Goal: Understand process/instructions

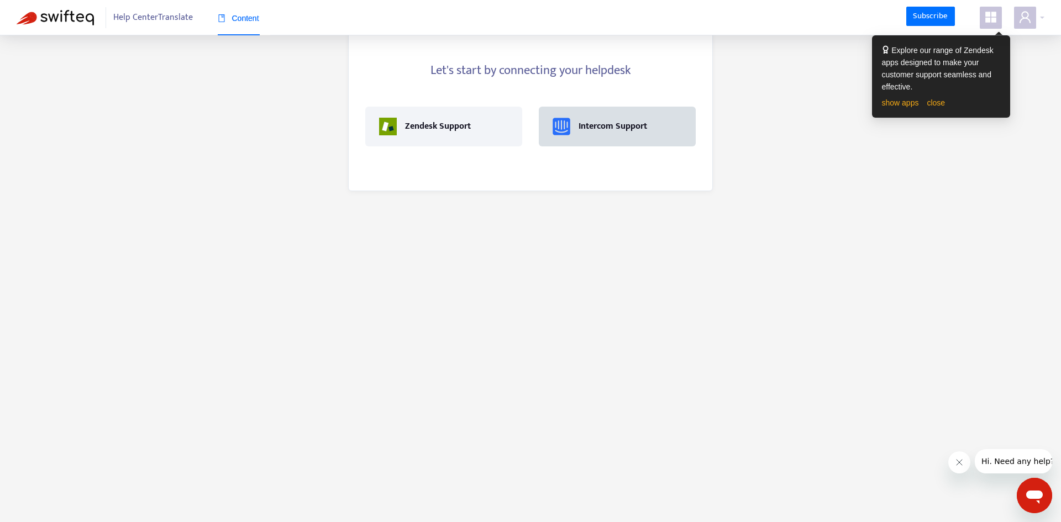
click at [645, 133] on div "Intercom Support" at bounding box center [613, 126] width 69 height 13
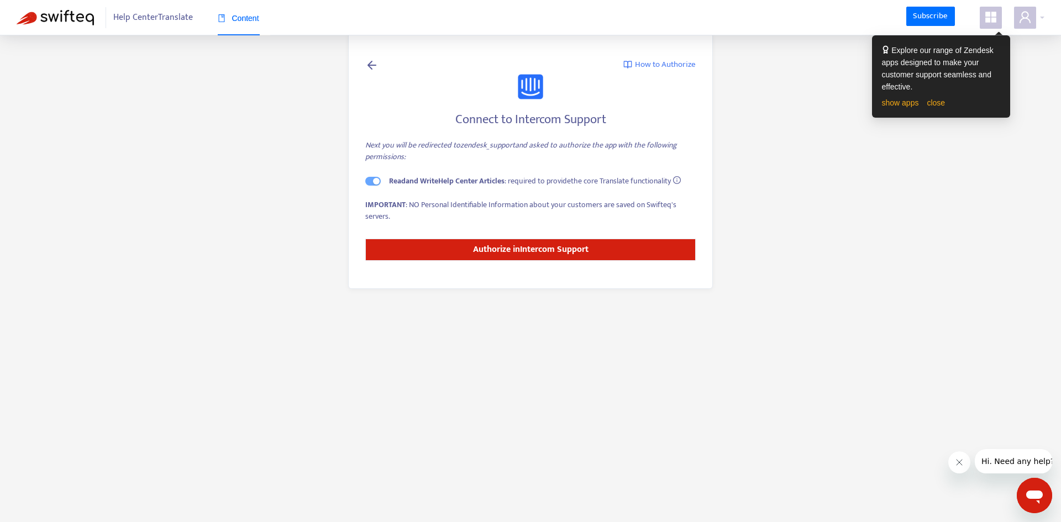
click at [865, 158] on main "How to Authorize Connect to Intercom Support Next you will be redirected to zen…" at bounding box center [530, 261] width 1061 height 522
click at [1047, 67] on main "How to Authorize Connect to Intercom Support Next you will be redirected to zen…" at bounding box center [530, 261] width 1061 height 522
click at [1036, 18] on span at bounding box center [1025, 18] width 22 height 22
click at [883, 209] on main "How to Authorize Connect to Intercom Support Next you will be redirected to zen…" at bounding box center [530, 261] width 1061 height 522
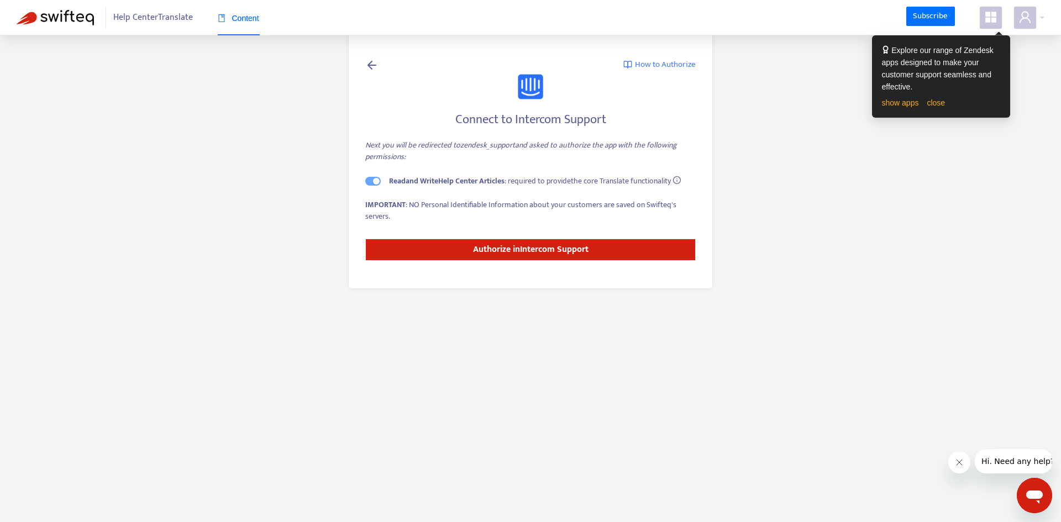
click at [178, 14] on span "Help Center Translate" at bounding box center [153, 17] width 80 height 21
